Goal: Check status: Check status

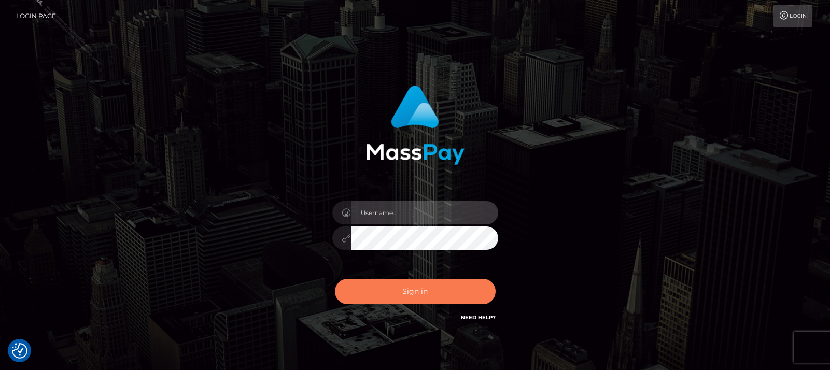
type input "Rhoann.vip"
click at [397, 289] on button "Sign in" at bounding box center [415, 291] width 161 height 25
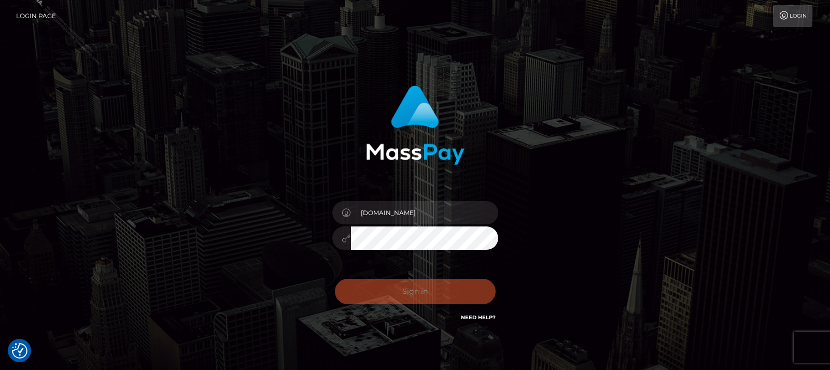
click at [230, 194] on div "Rhoann.vip Sign in" at bounding box center [415, 210] width 591 height 264
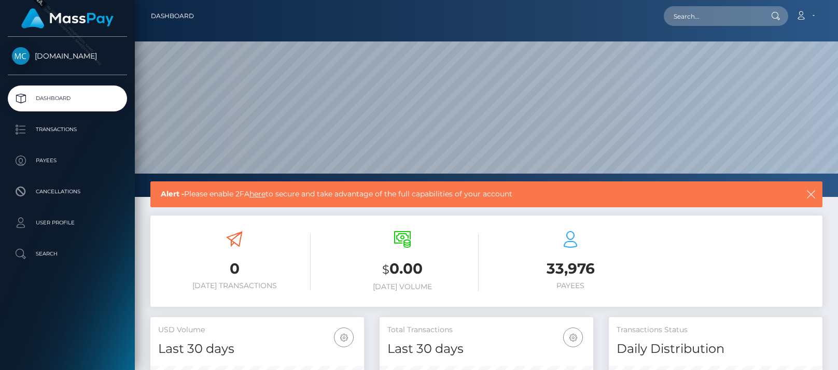
scroll to position [184, 214]
drag, startPoint x: 677, startPoint y: 260, endPoint x: 704, endPoint y: 28, distance: 233.3
click at [677, 259] on div "0 Today Transactions $ 0.00 Today Volume 33,976 Payees" at bounding box center [486, 262] width 672 height 78
click at [702, 21] on input "text" at bounding box center [712, 16] width 97 height 20
paste input "3650055"
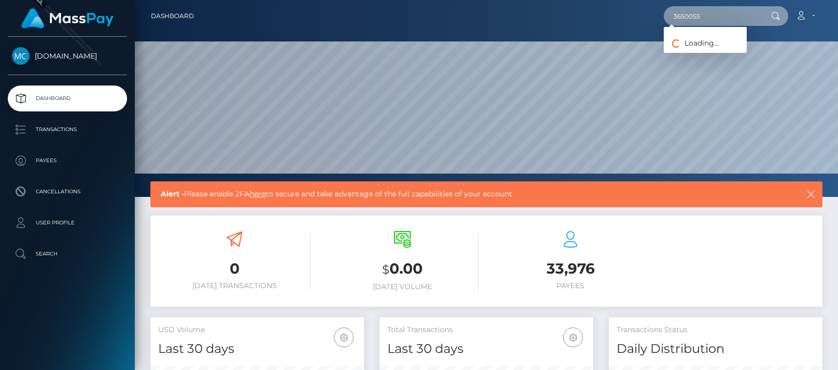
type input "3650055"
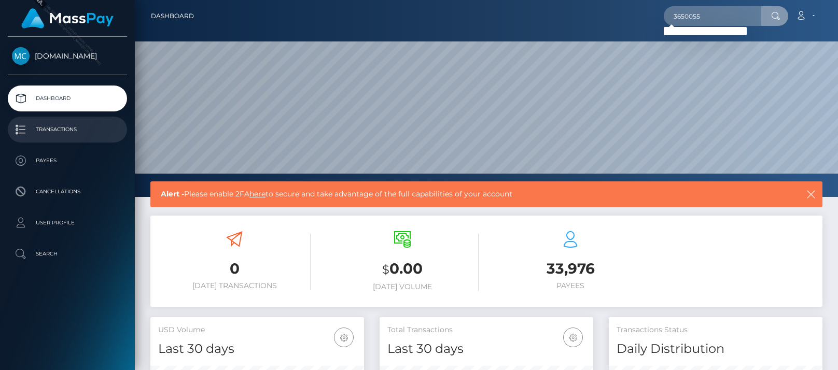
click at [61, 124] on p "Transactions" at bounding box center [67, 130] width 111 height 16
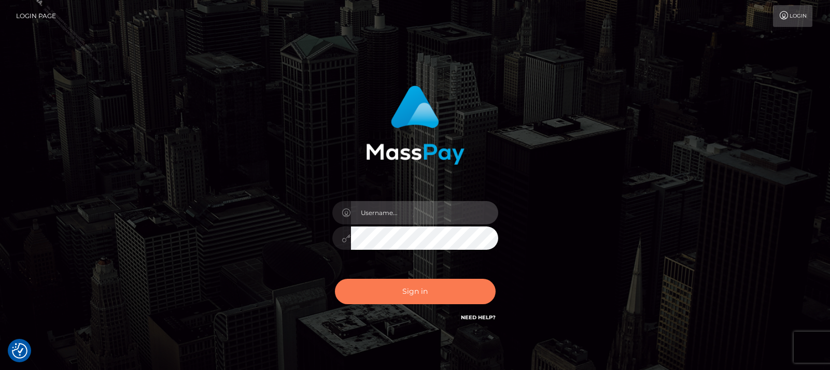
type input "Rhoann.vip"
click at [370, 280] on button "Sign in" at bounding box center [415, 291] width 161 height 25
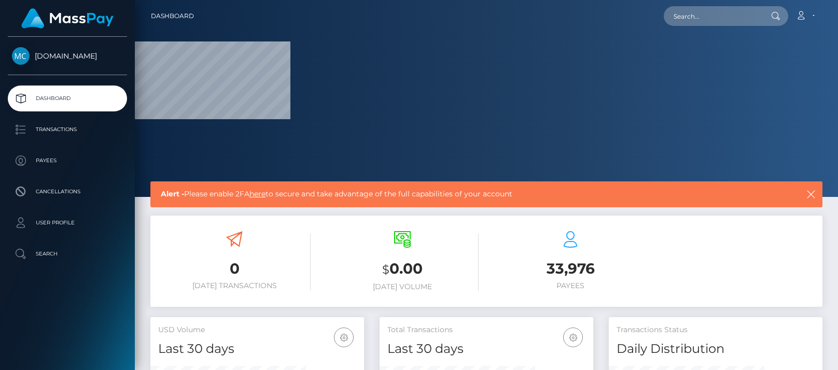
click at [690, 257] on div "0 Today Transactions $ 0.00 Today Volume 33,976 Payees" at bounding box center [486, 262] width 672 height 78
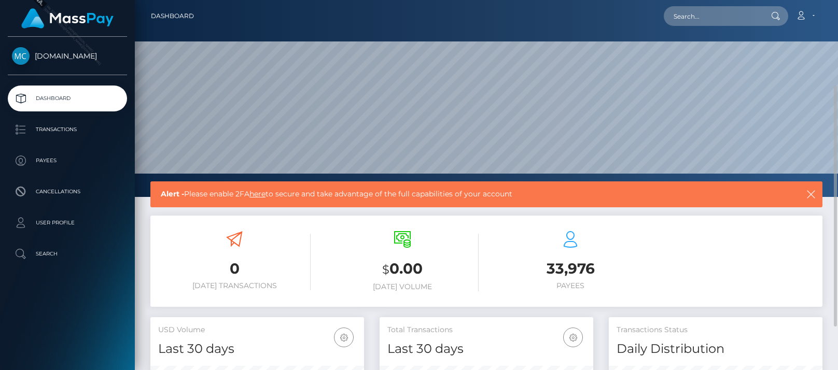
scroll to position [52, 0]
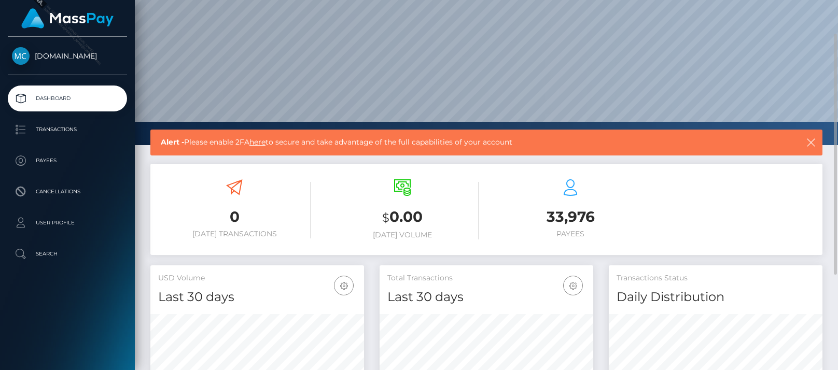
click at [264, 143] on link "here" at bounding box center [257, 141] width 16 height 9
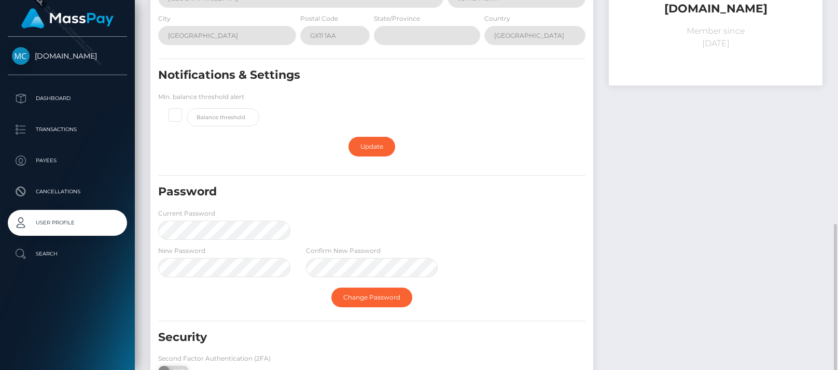
scroll to position [235, 0]
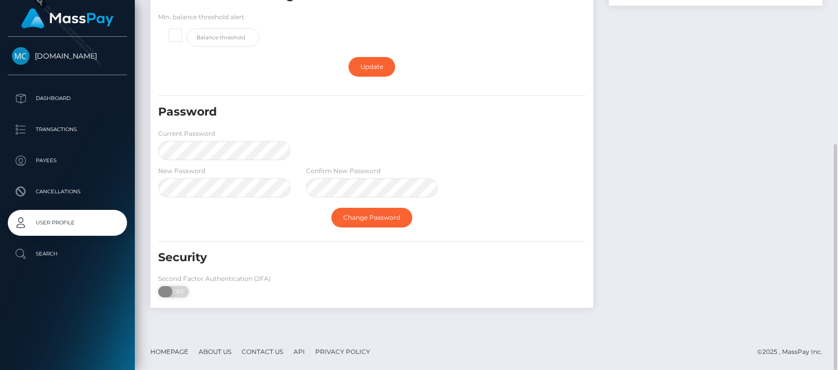
click at [175, 291] on span "OFF" at bounding box center [177, 291] width 26 height 11
checkbox input "true"
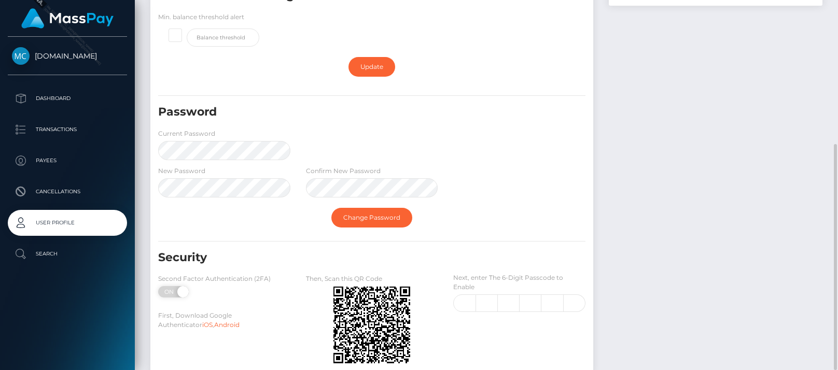
drag, startPoint x: 624, startPoint y: 188, endPoint x: 599, endPoint y: 183, distance: 25.8
click at [624, 188] on div "[DOMAIN_NAME] Member since [DATE]" at bounding box center [715, 102] width 229 height 566
click at [75, 50] on link "[DOMAIN_NAME]" at bounding box center [67, 56] width 135 height 18
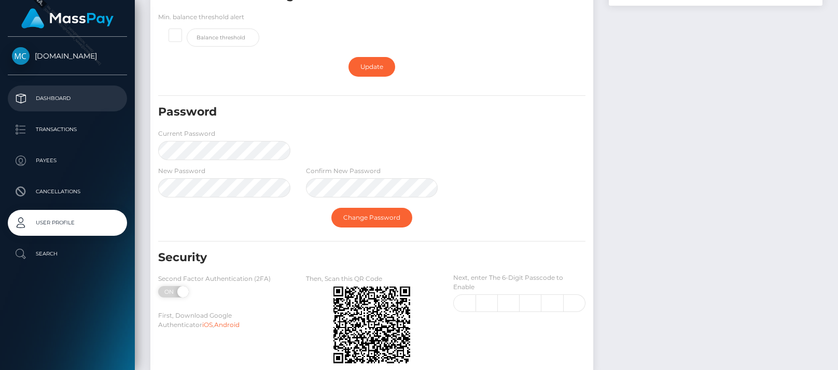
click at [52, 99] on p "Dashboard" at bounding box center [67, 99] width 111 height 16
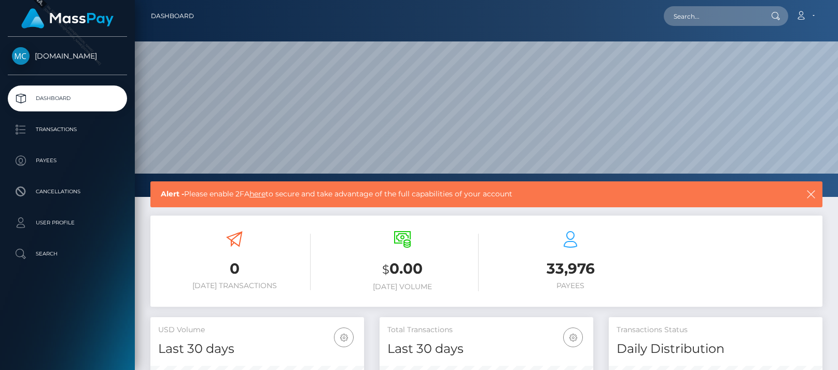
scroll to position [184, 214]
click at [260, 190] on link "here" at bounding box center [257, 193] width 16 height 9
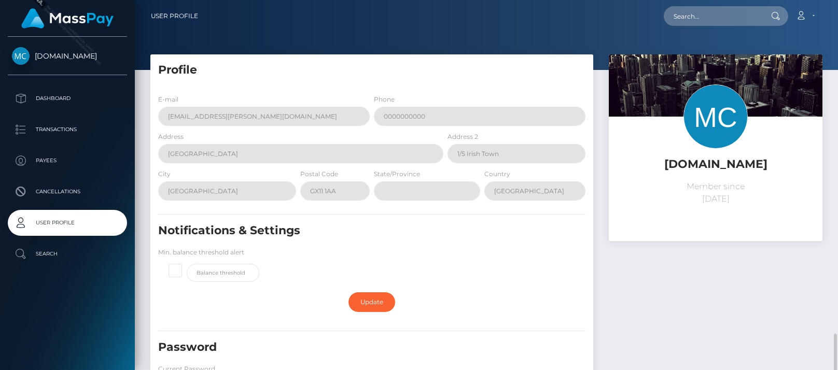
scroll to position [235, 0]
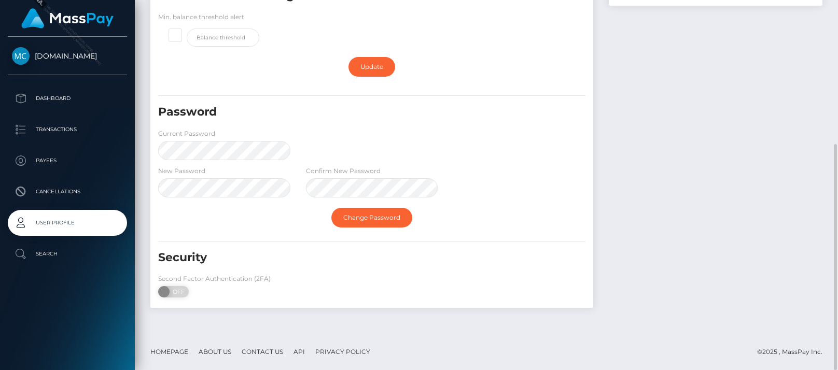
drag, startPoint x: 178, startPoint y: 288, endPoint x: 324, endPoint y: 295, distance: 146.4
click at [178, 288] on span "OFF" at bounding box center [177, 291] width 26 height 11
checkbox input "true"
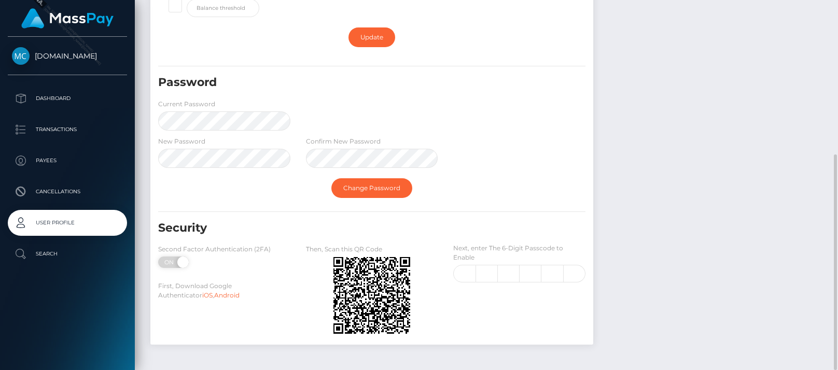
scroll to position [302, 0]
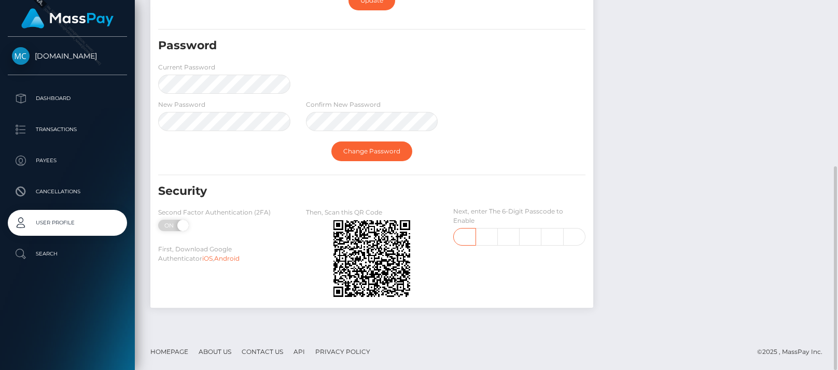
click at [473, 235] on input "text" at bounding box center [464, 237] width 22 height 18
type input "8"
type input "0"
type input "6"
type input "0"
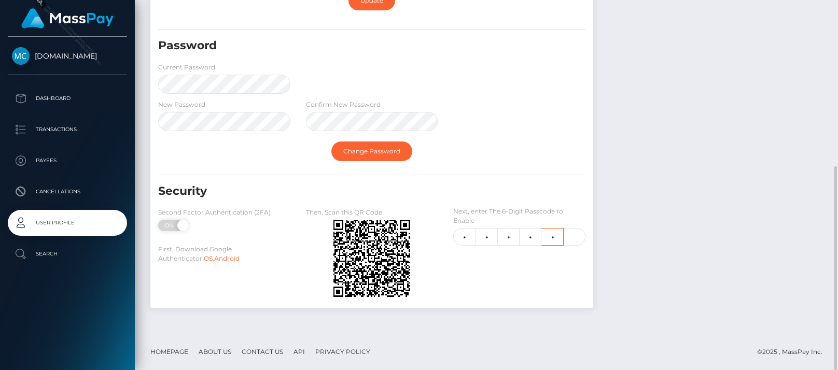
type input "3"
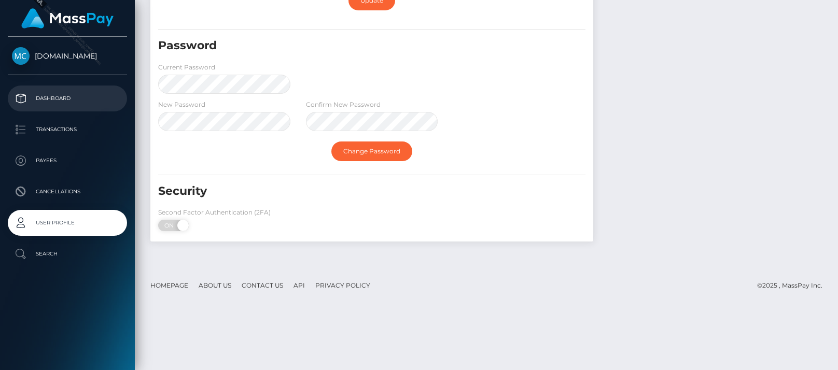
click at [62, 105] on p "Dashboard" at bounding box center [67, 99] width 111 height 16
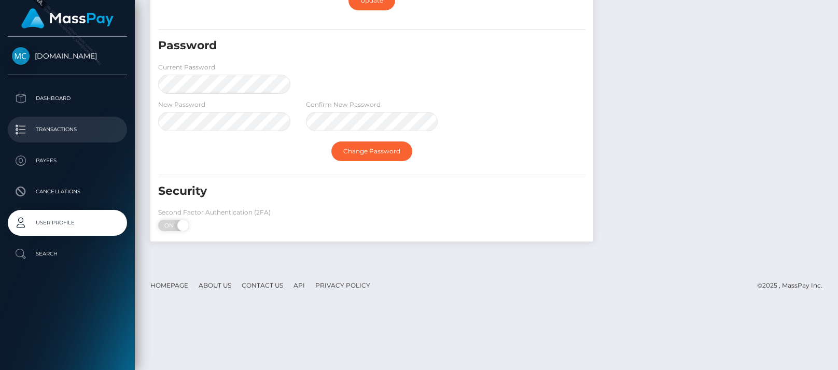
click at [52, 131] on p "Transactions" at bounding box center [67, 130] width 111 height 16
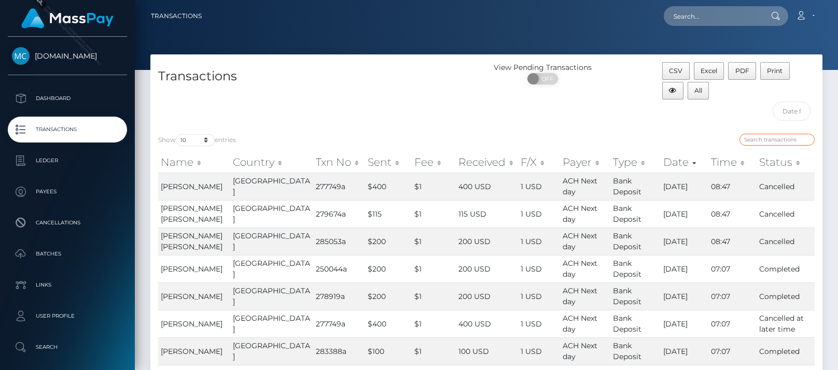
click at [762, 140] on input "search" at bounding box center [776, 140] width 75 height 12
paste input "3650055"
type input "3650055"
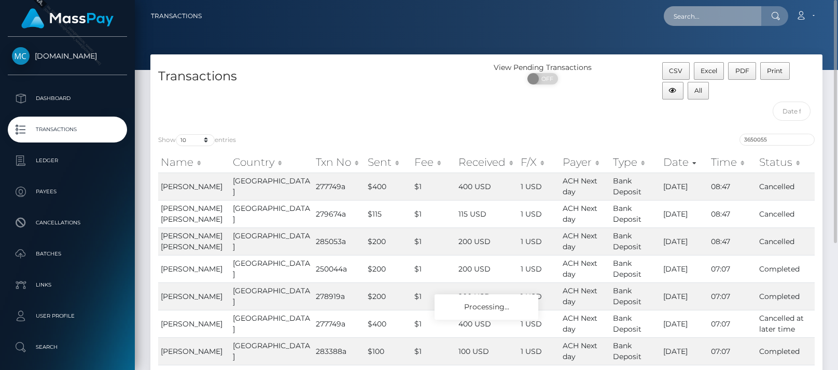
click at [716, 11] on input "text" at bounding box center [712, 16] width 97 height 20
paste input "3650055"
type input "3650055"
click at [385, 108] on div "Transactions" at bounding box center [318, 94] width 336 height 64
click at [681, 163] on th "Date" at bounding box center [685, 162] width 48 height 21
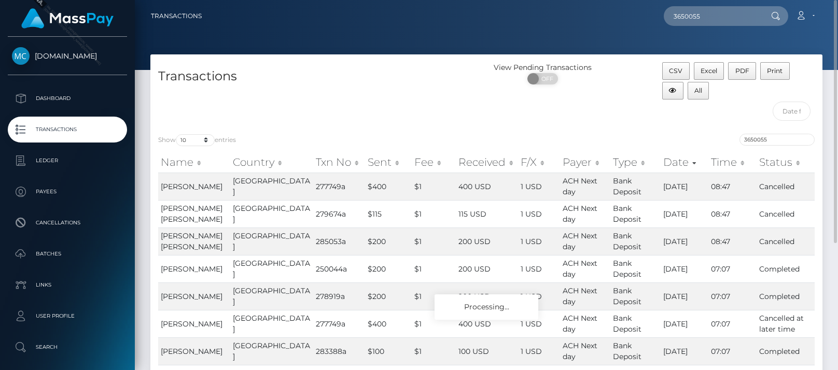
click at [335, 103] on div "Transactions" at bounding box center [318, 94] width 336 height 64
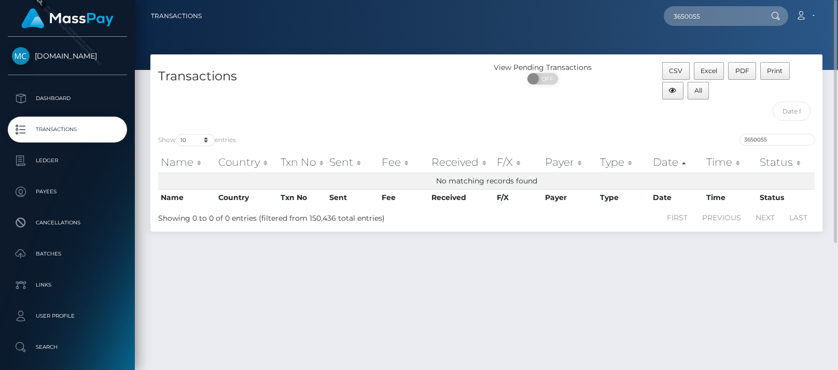
click at [436, 358] on div "Transactions View Pending Transactions ON OFF CSV Excel PDF Print All Show 10 2…" at bounding box center [486, 207] width 703 height 306
click at [407, 89] on div "Transactions" at bounding box center [318, 94] width 336 height 64
